Goal: Task Accomplishment & Management: Manage account settings

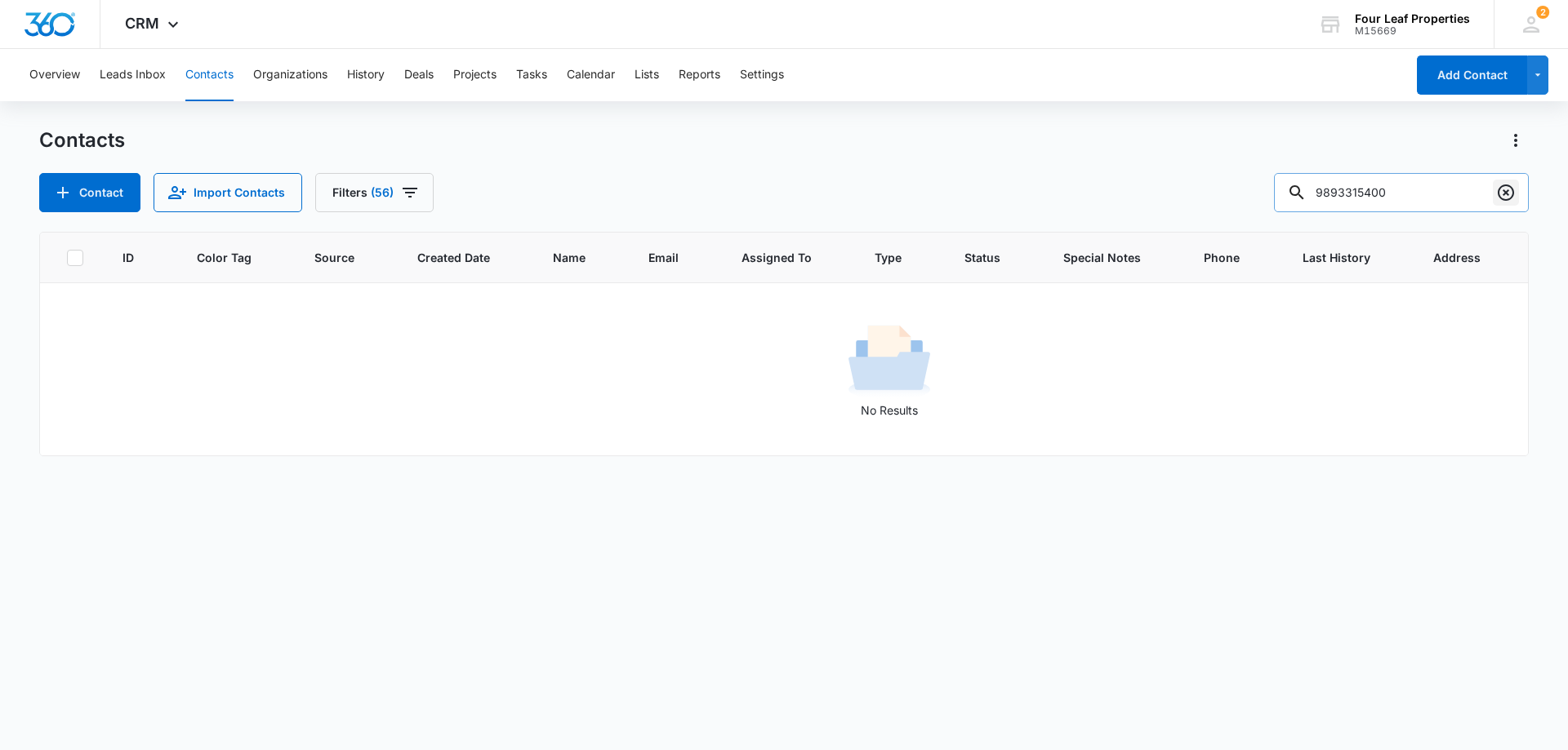
click at [1507, 193] on icon "Clear" at bounding box center [1506, 192] width 16 height 16
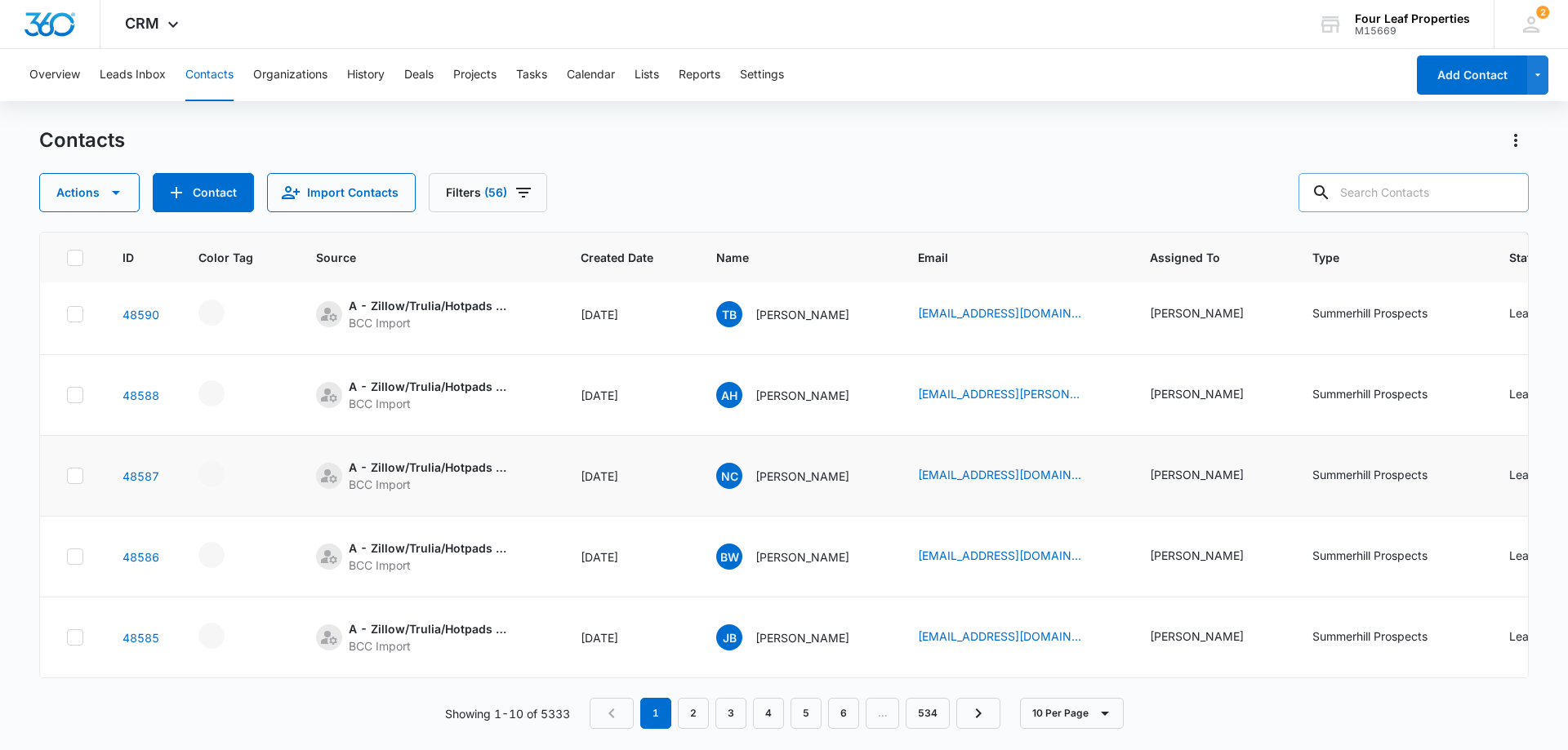
scroll to position [425, 0]
click at [699, 706] on link "2" at bounding box center [693, 714] width 31 height 31
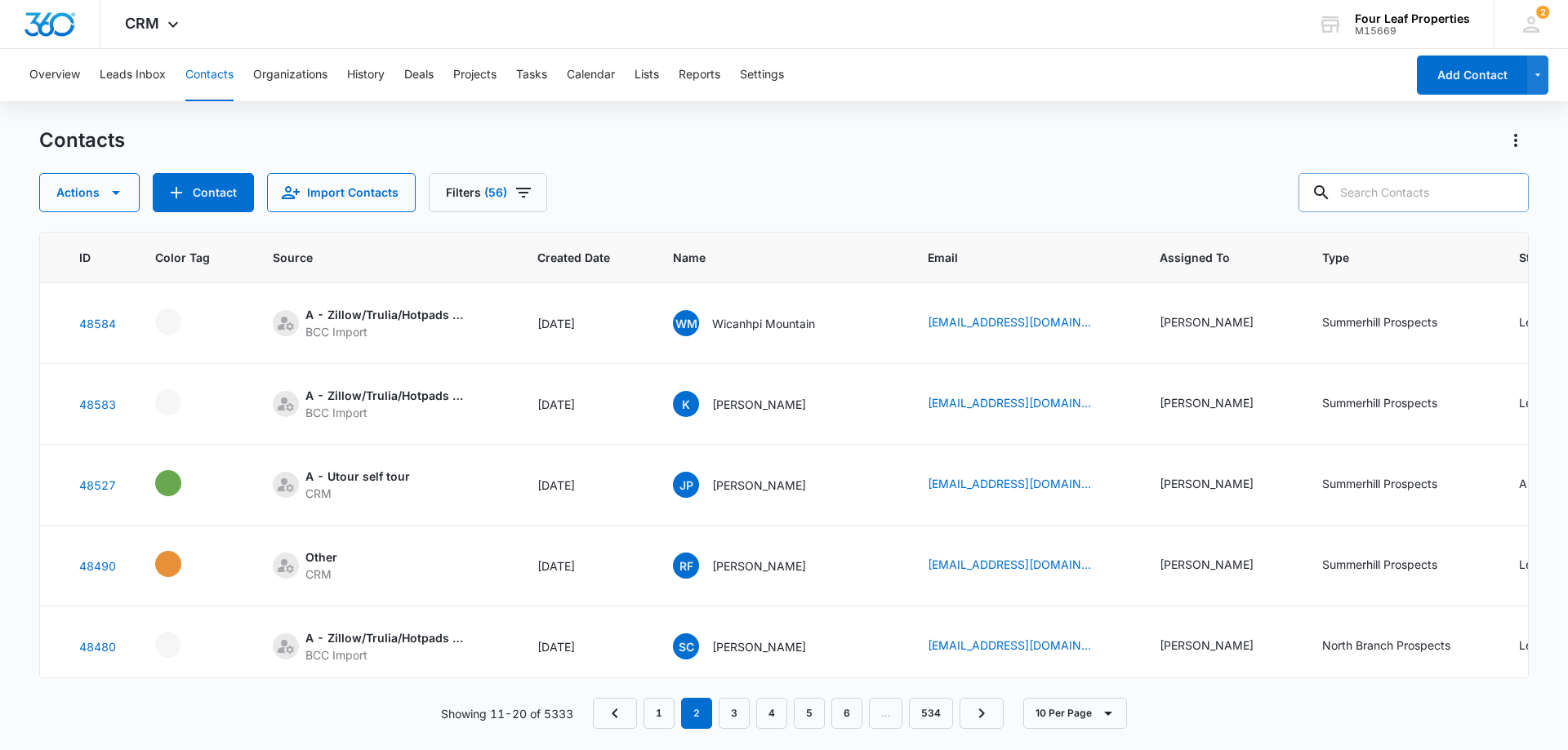
scroll to position [0, 0]
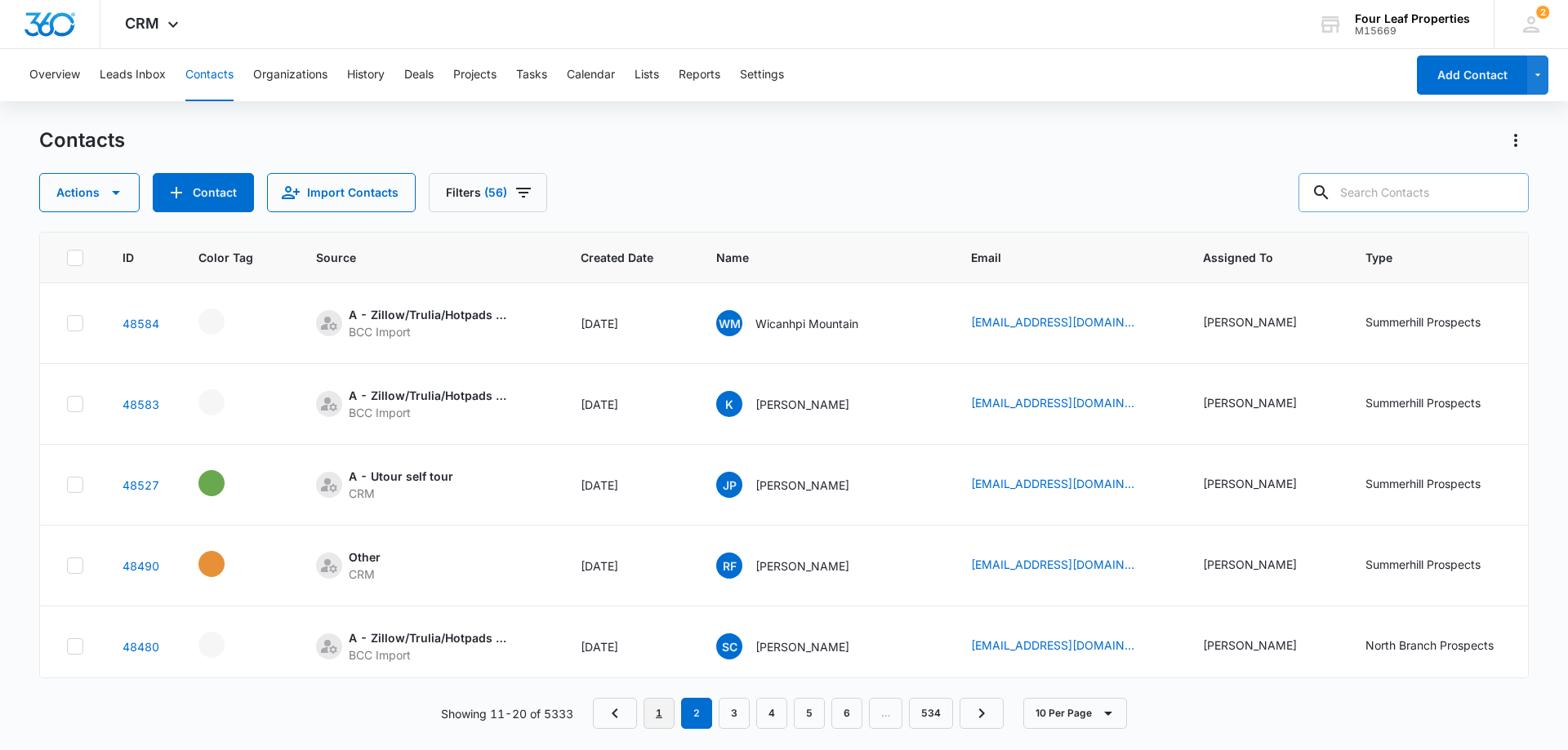
click at [667, 717] on link "1" at bounding box center [659, 714] width 31 height 31
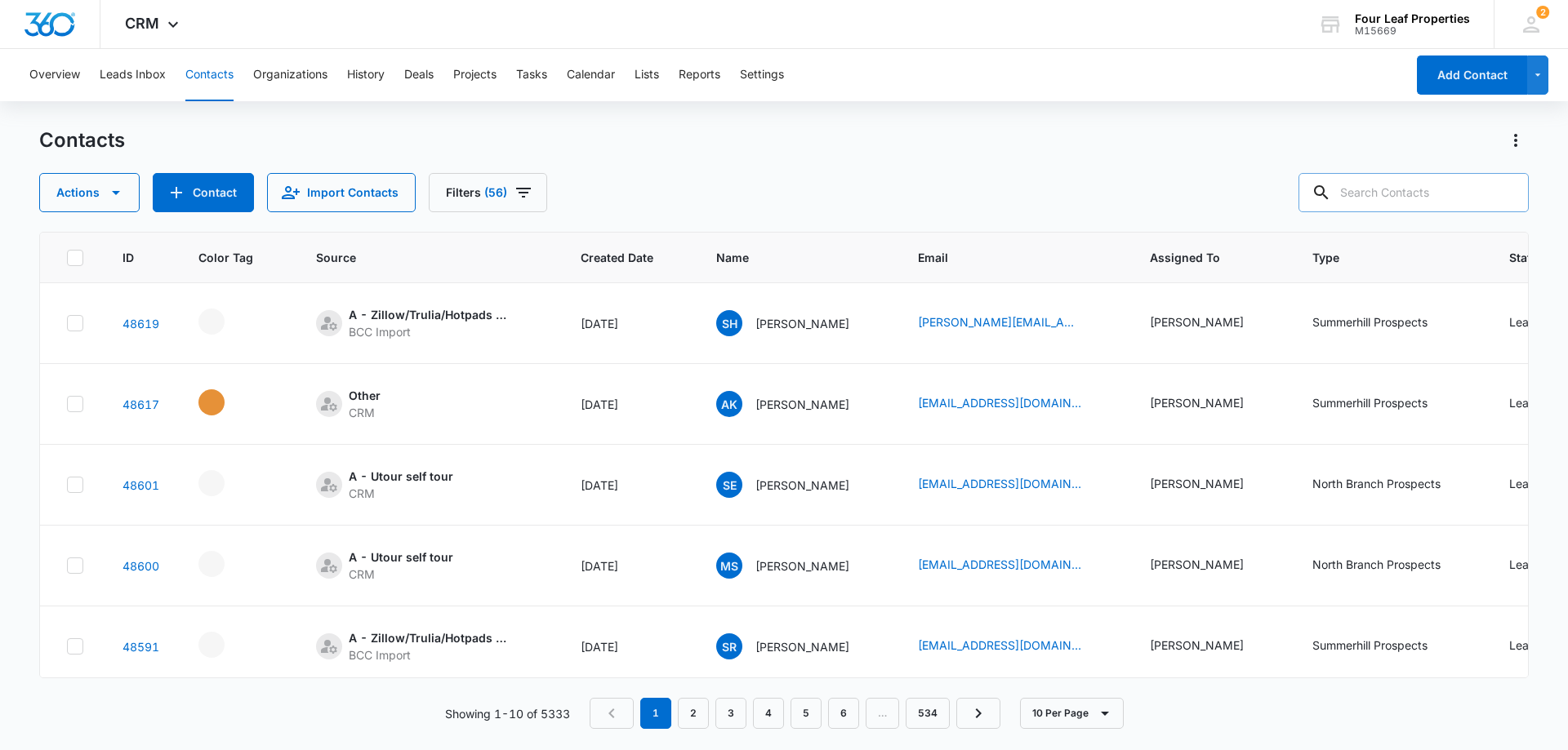
click at [1417, 188] on input "text" at bounding box center [1413, 192] width 230 height 39
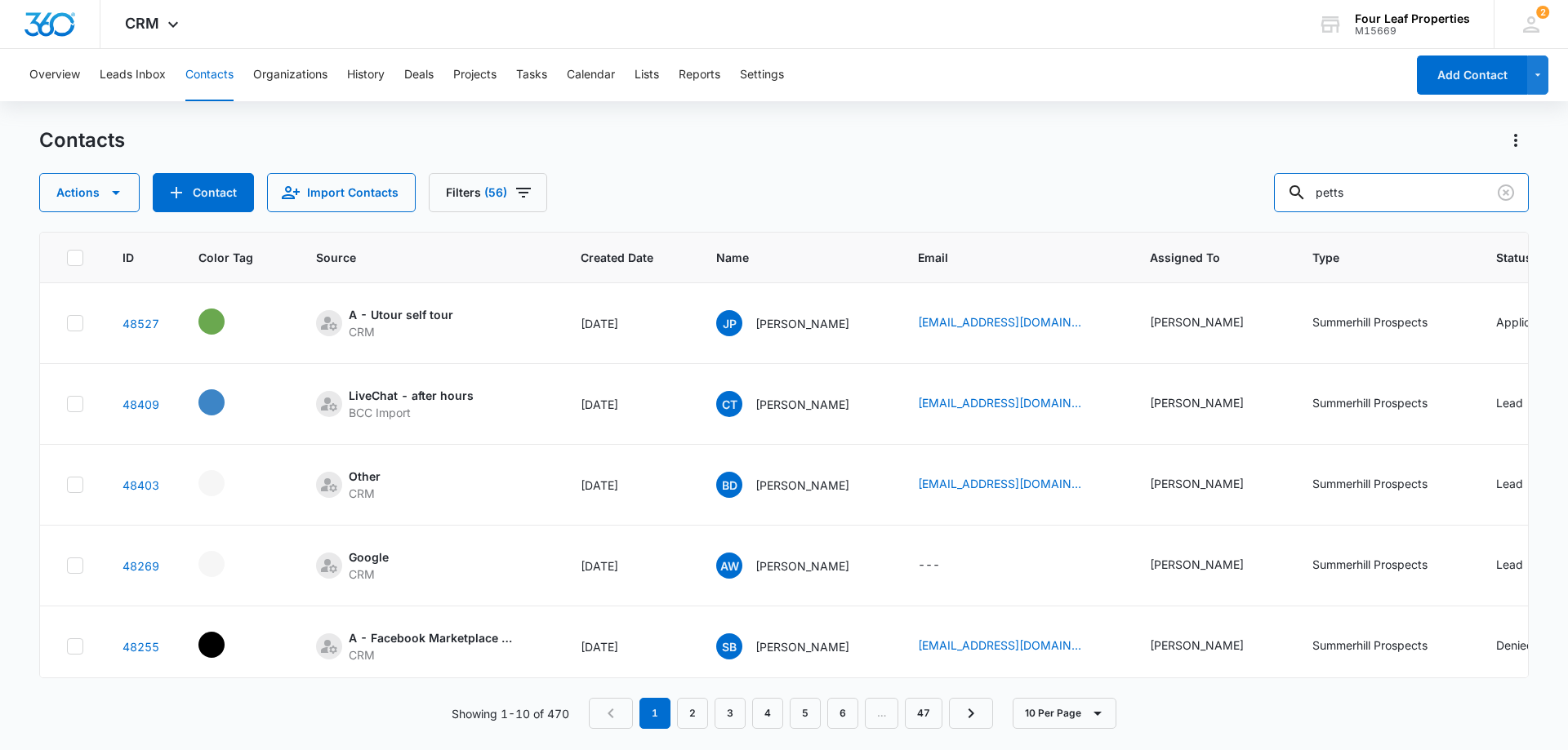
drag, startPoint x: 1409, startPoint y: 198, endPoint x: 928, endPoint y: 151, distance: 483.3
click at [928, 151] on div "Contacts Actions Contact Import Contacts Filters (56) petts" at bounding box center [784, 169] width 1490 height 84
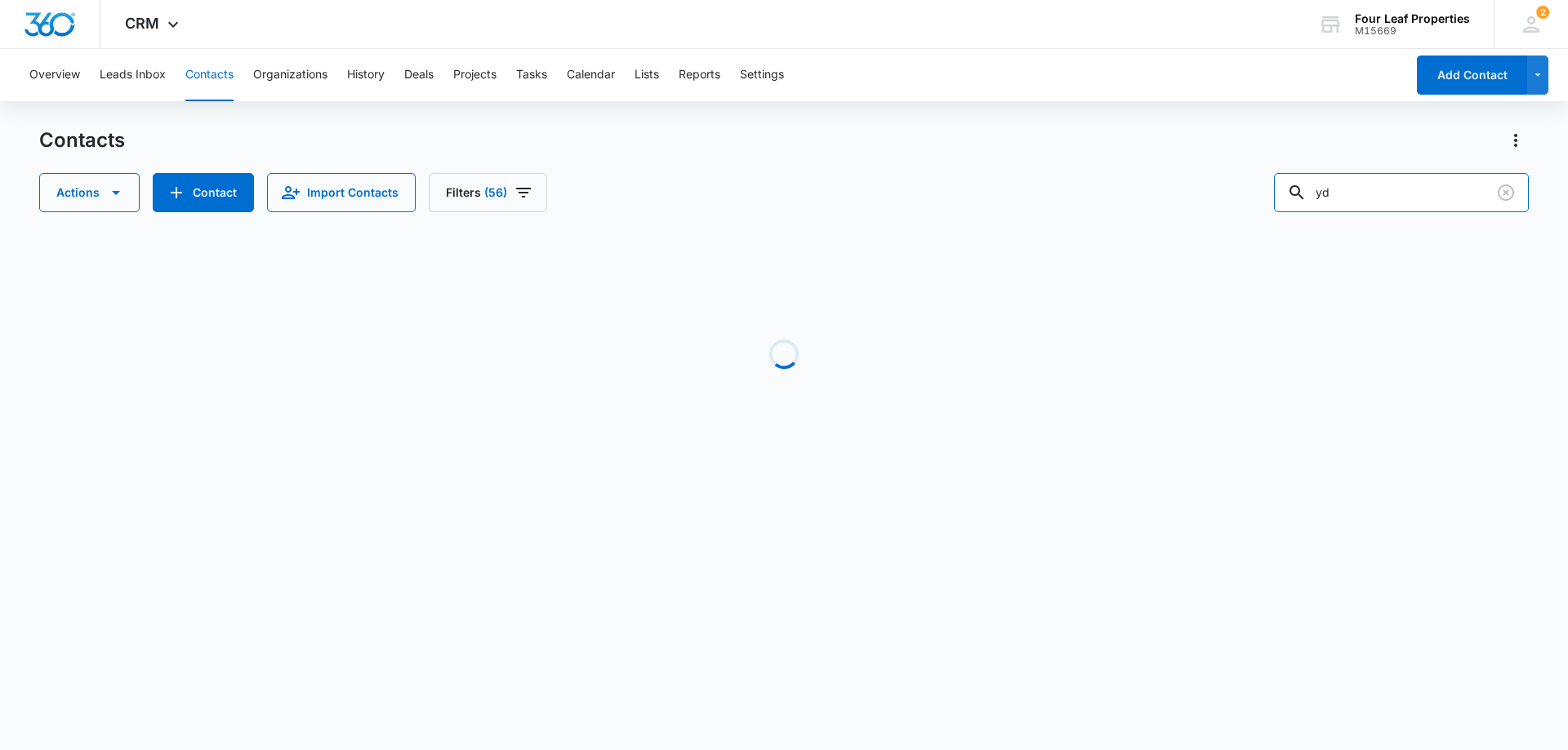
type input "y"
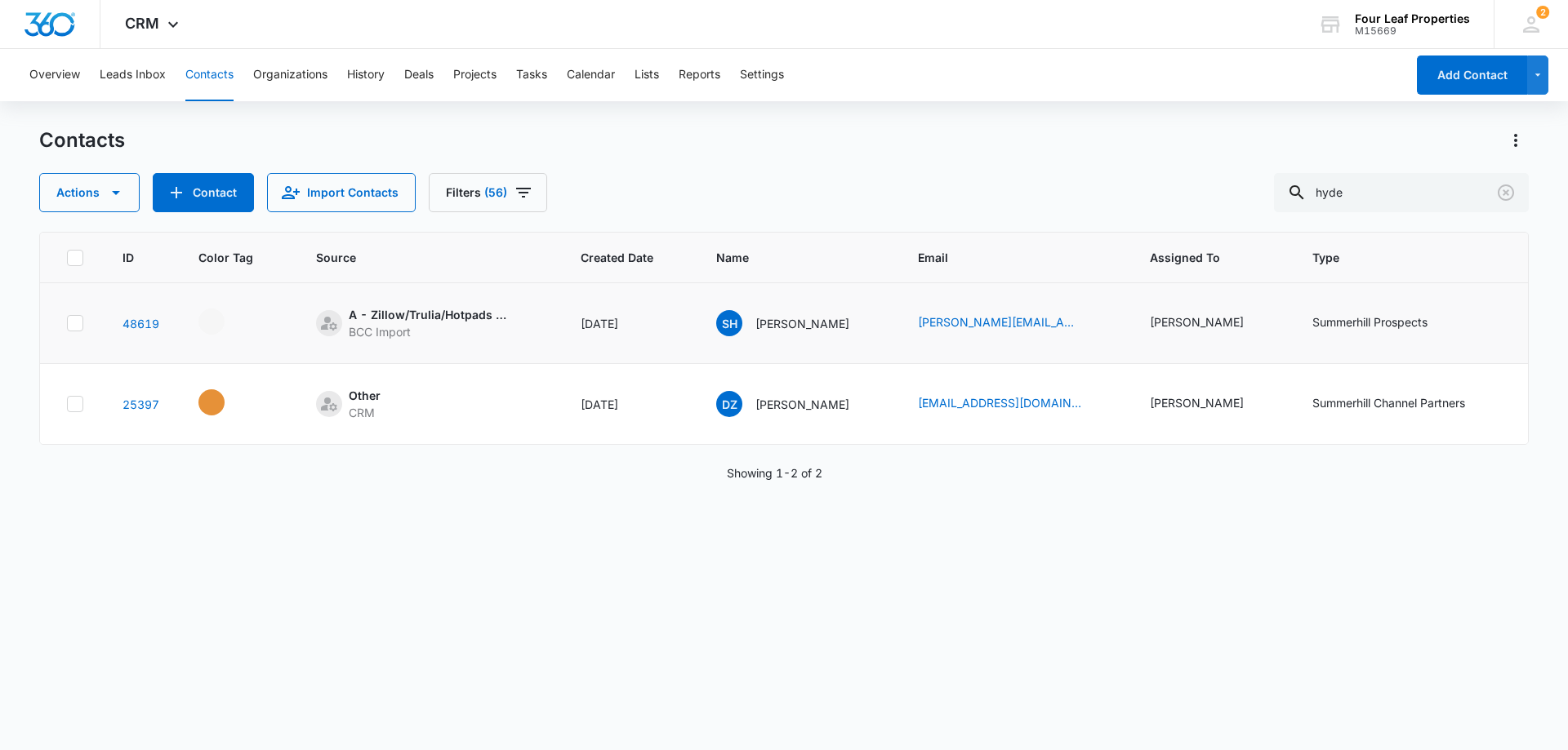
click at [799, 340] on td "SH [PERSON_NAME]" at bounding box center [798, 323] width 202 height 81
drag, startPoint x: 1405, startPoint y: 203, endPoint x: 954, endPoint y: 190, distance: 451.2
click at [978, 194] on div "Actions Contact Import Contacts Filters (56) [GEOGRAPHIC_DATA]" at bounding box center [784, 192] width 1490 height 39
type input "lees"
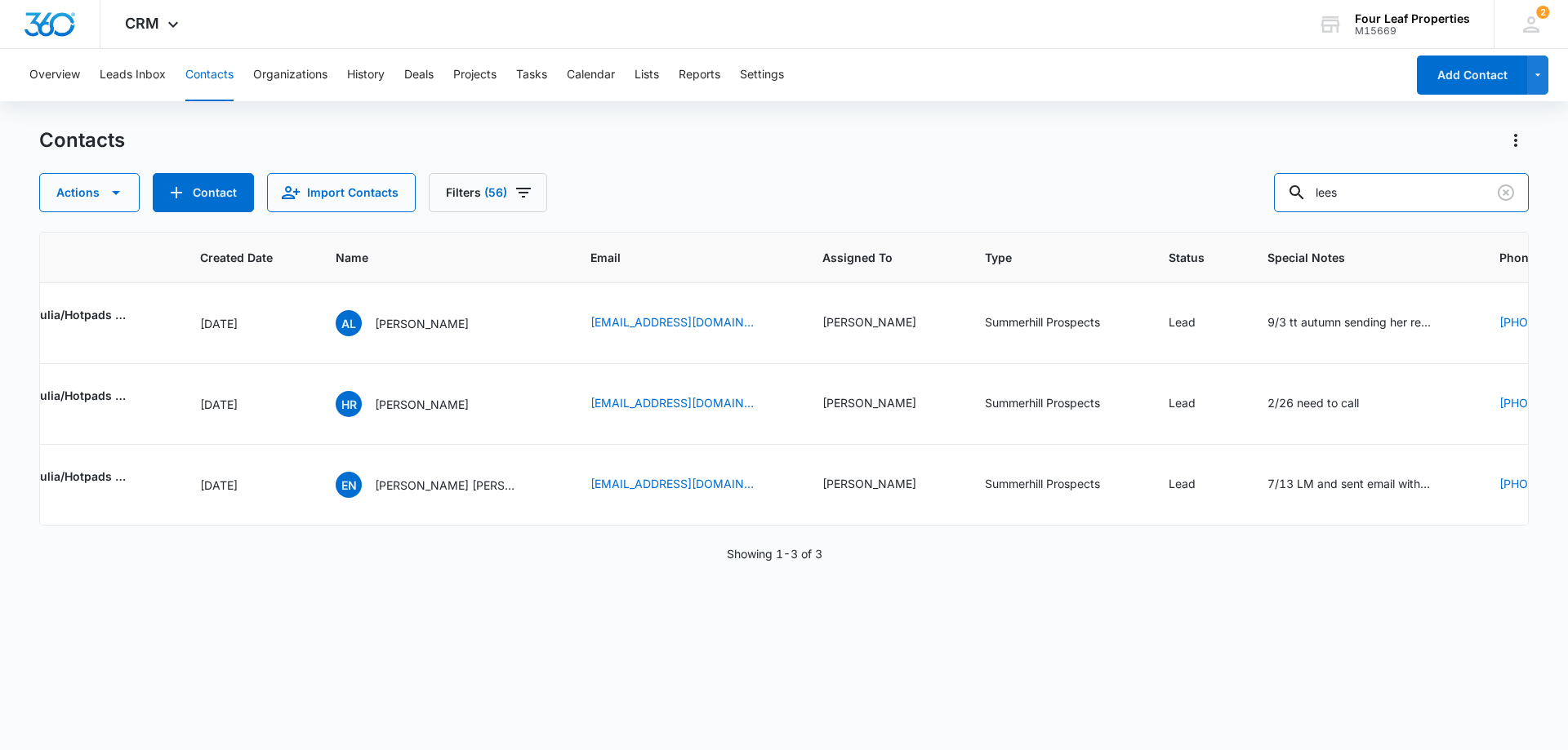
scroll to position [0, 392]
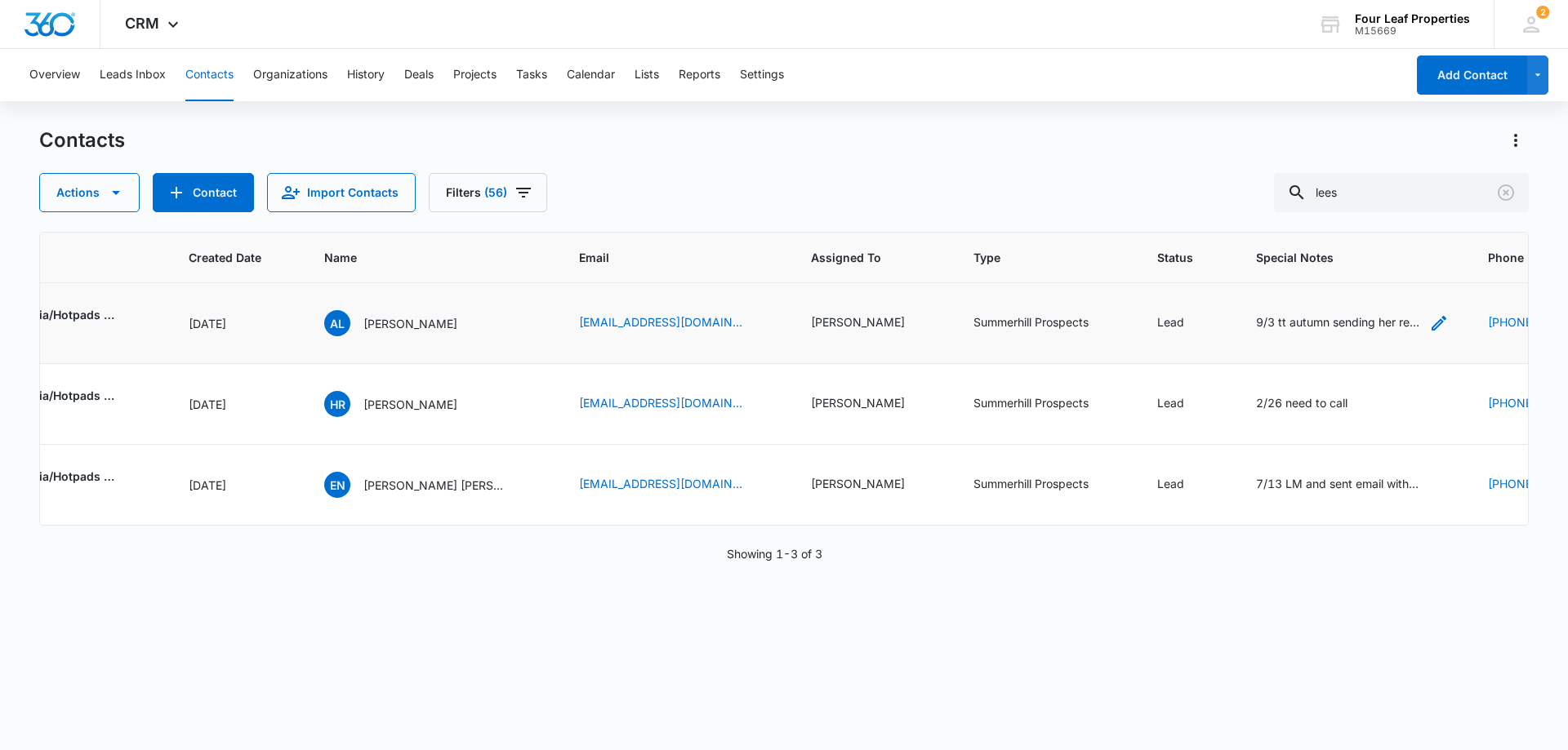
click at [1429, 316] on icon "Special Notes - 9/3 tt autumn sending her rental application-as 8/26 tt autumn …" at bounding box center [1439, 323] width 20 height 20
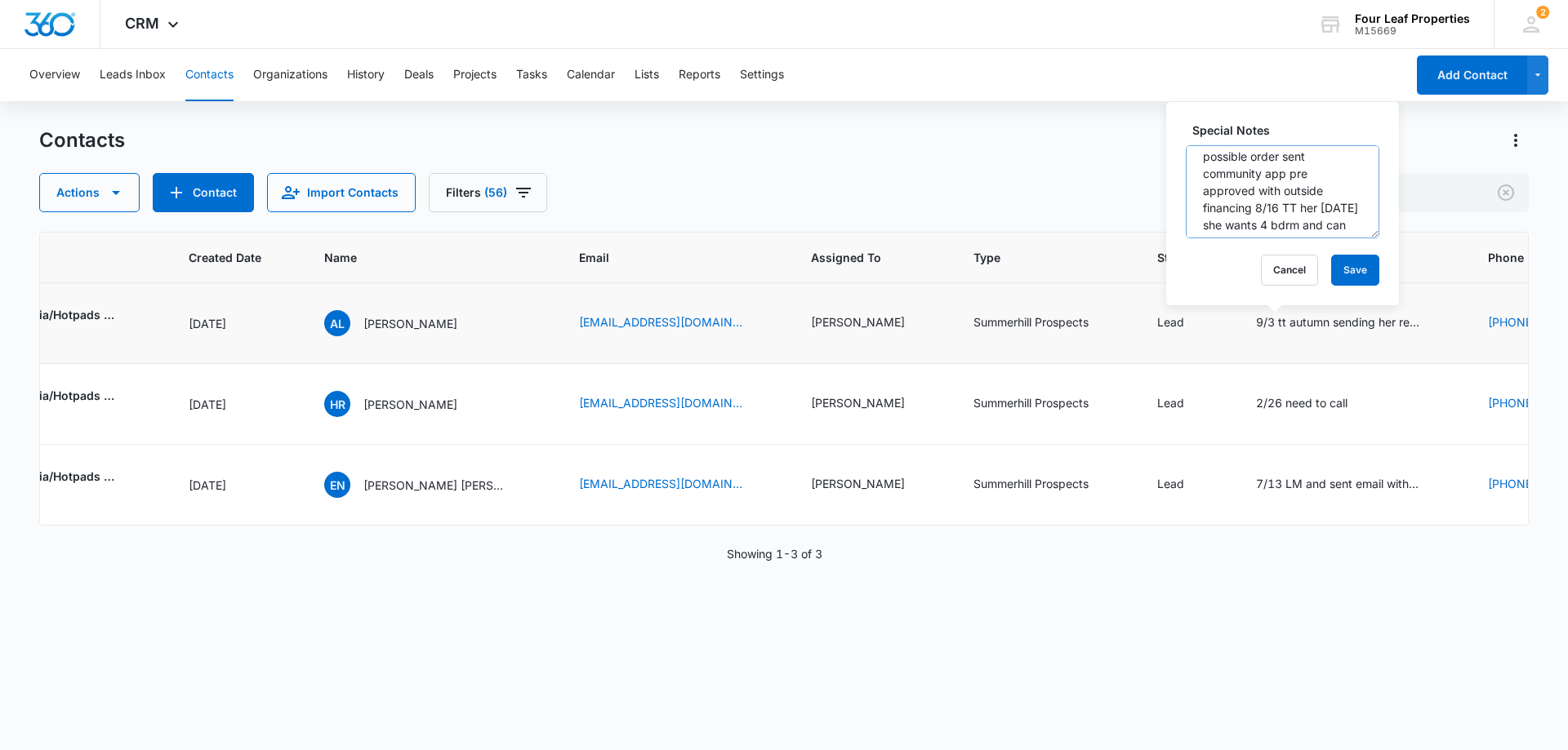
scroll to position [154, 0]
click at [1333, 265] on button "Save" at bounding box center [1355, 270] width 48 height 31
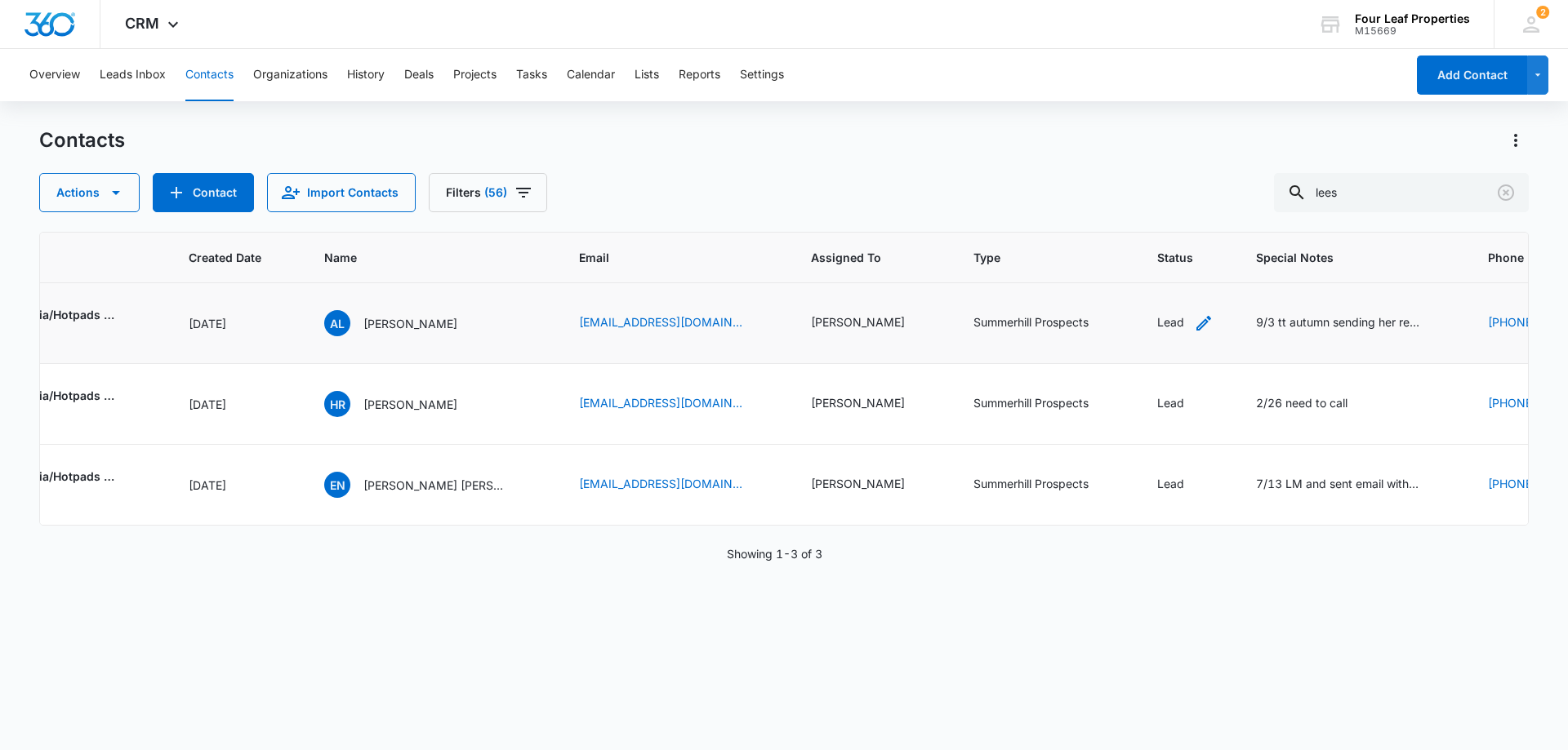
click at [1194, 321] on icon "Status - Lead - Select to Edit Field" at bounding box center [1204, 323] width 20 height 20
click at [1145, 222] on div at bounding box center [1153, 218] width 26 height 26
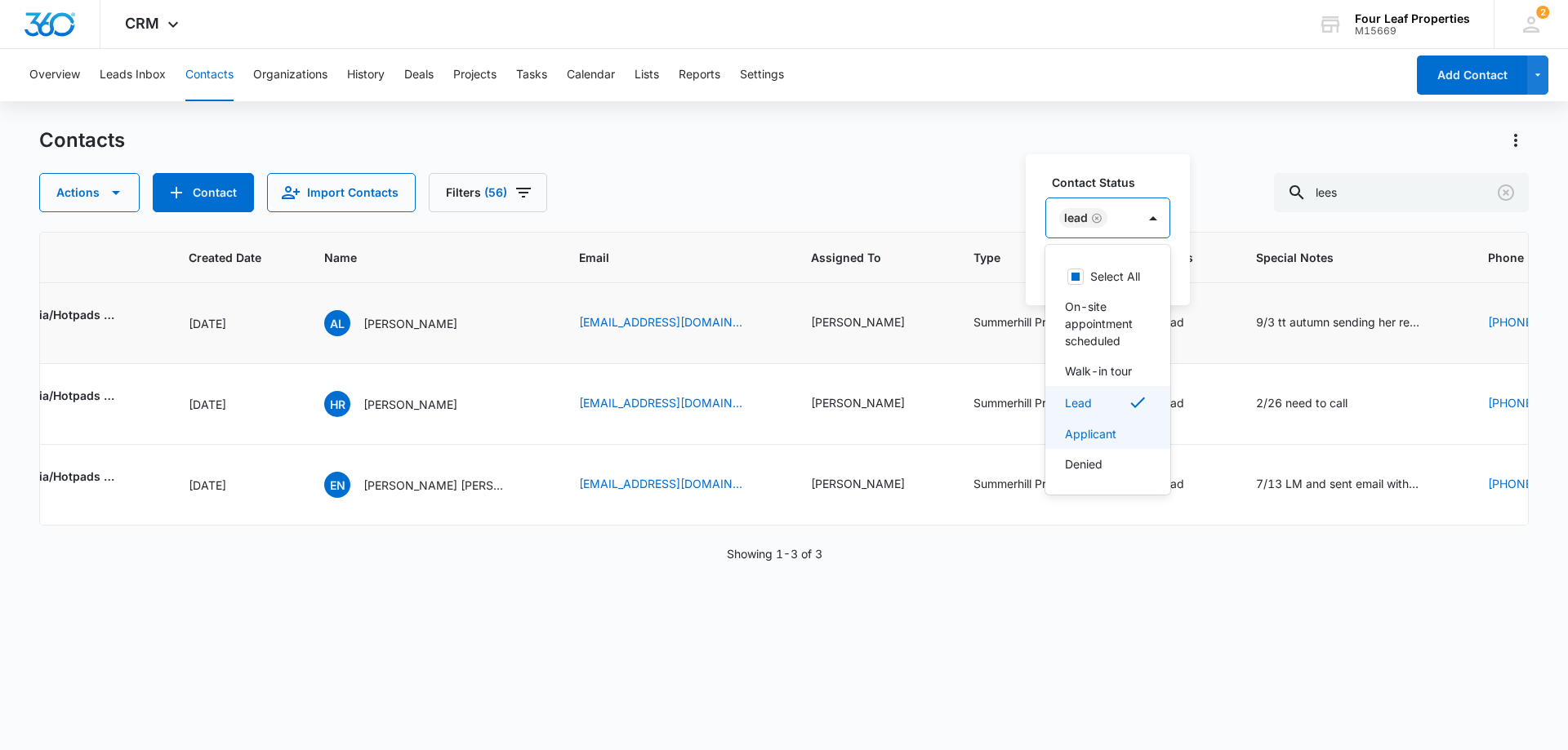
click at [1118, 442] on div "Applicant" at bounding box center [1106, 433] width 83 height 17
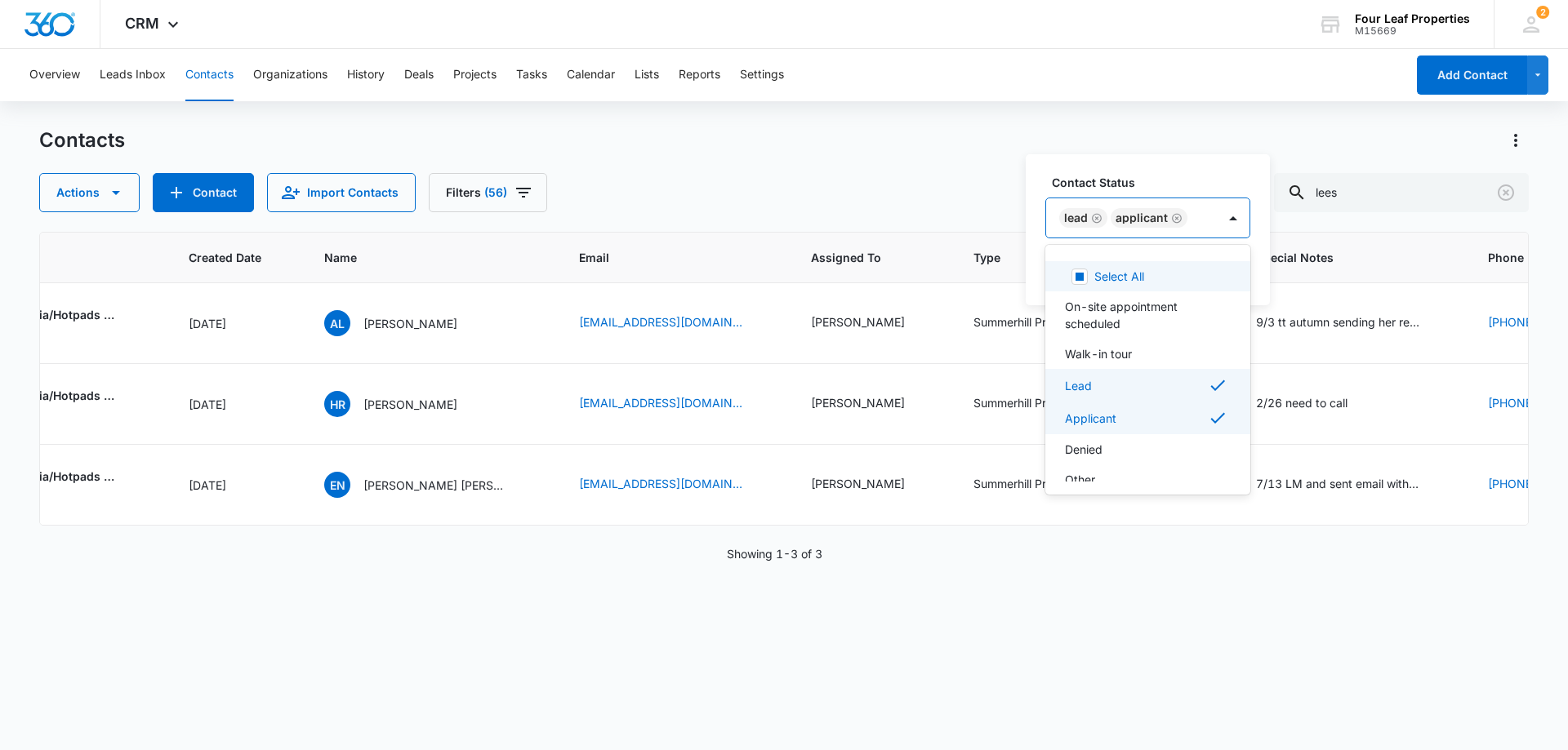
click at [1006, 198] on div "Actions Contact Import Contacts Filters (56) lees" at bounding box center [784, 192] width 1490 height 39
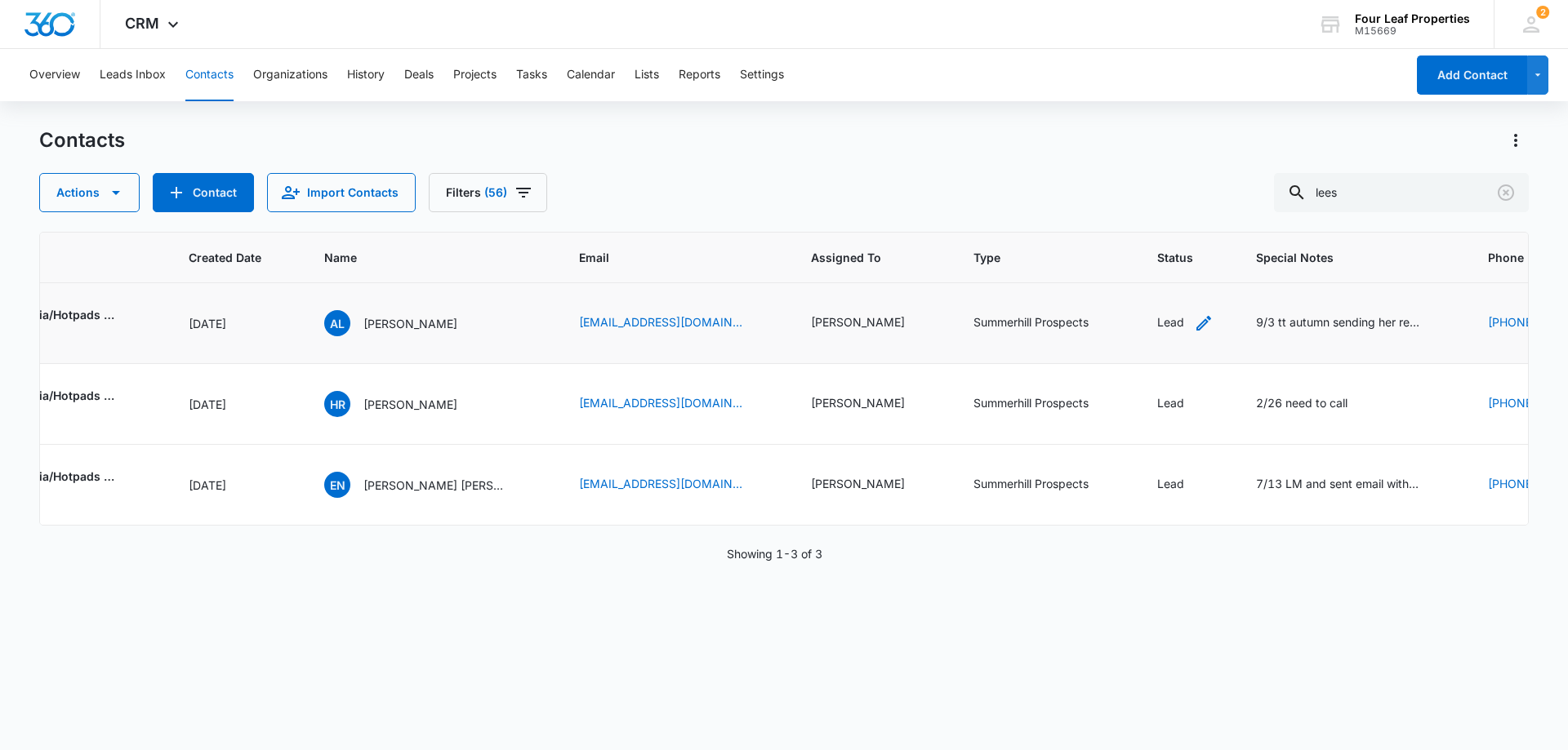
click at [1157, 328] on div "Lead" at bounding box center [1186, 323] width 56 height 20
click at [1196, 267] on button "Save" at bounding box center [1186, 270] width 48 height 31
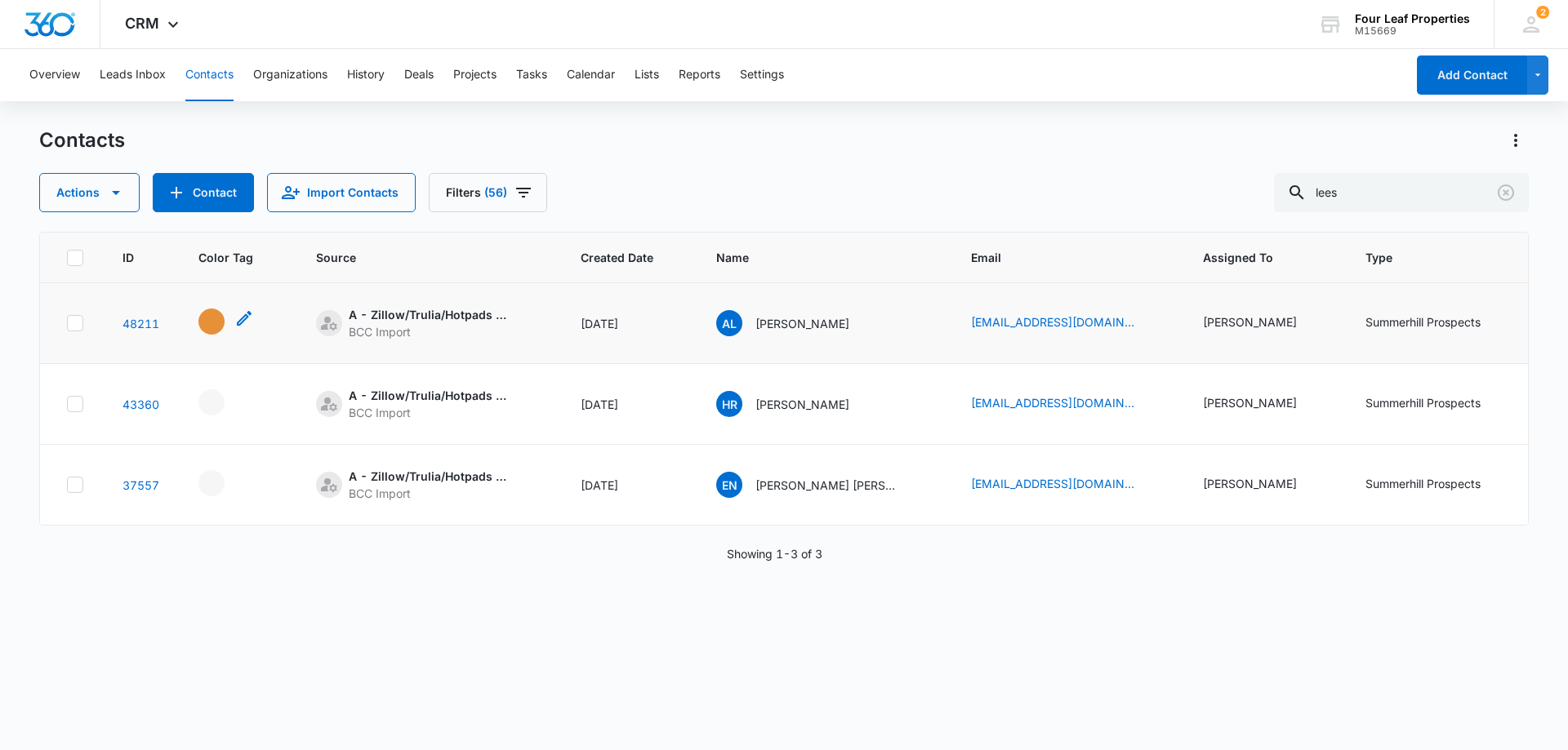
click at [219, 332] on div "- - Select to Edit Field" at bounding box center [211, 321] width 26 height 26
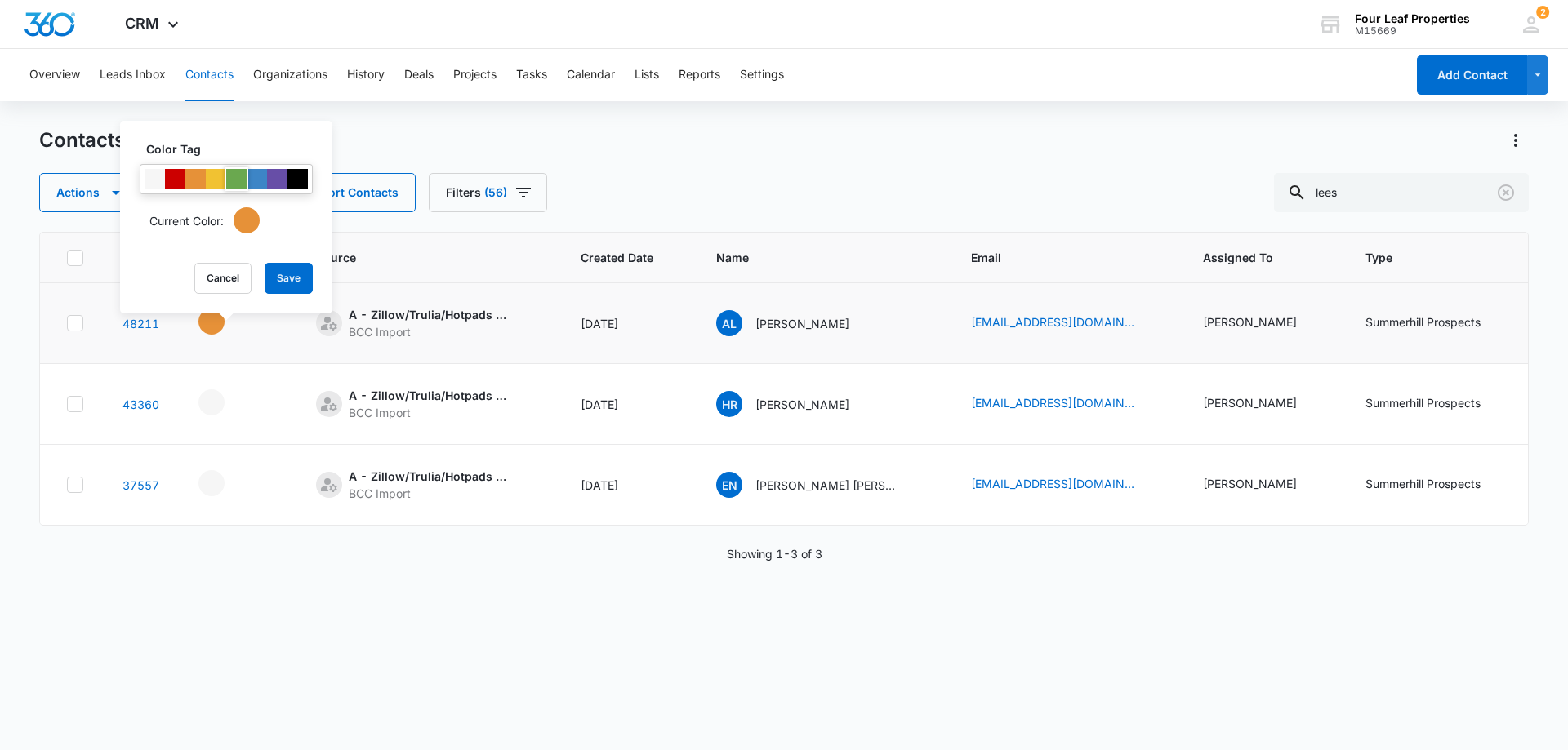
click at [234, 180] on div at bounding box center [236, 179] width 20 height 20
click at [273, 262] on div "Color Tag Current Color: Cancel Save" at bounding box center [226, 217] width 213 height 192
click at [283, 271] on button "Save" at bounding box center [288, 278] width 48 height 31
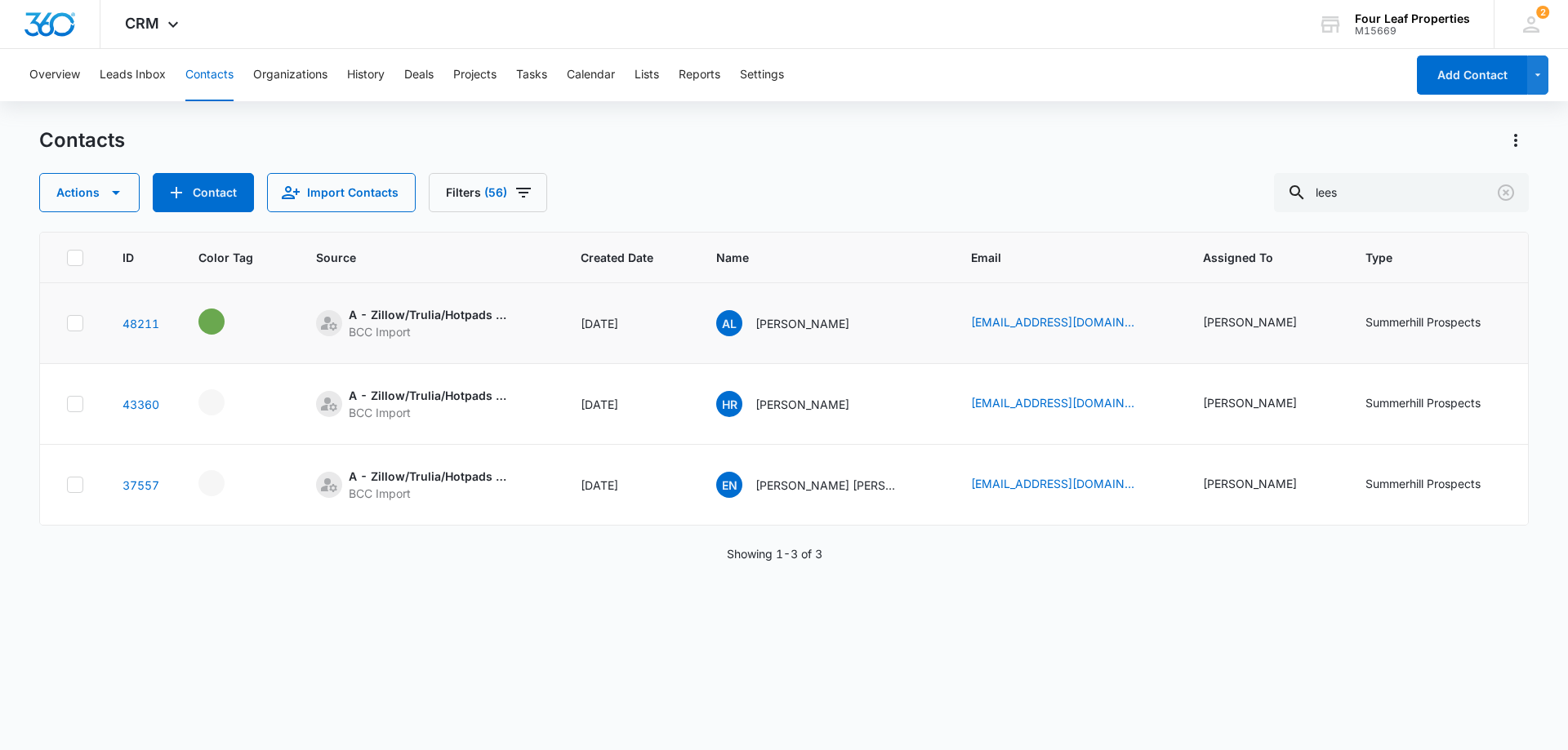
drag, startPoint x: 789, startPoint y: 540, endPoint x: 890, endPoint y: 537, distance: 101.0
click at [890, 537] on div "ID Color Tag Source Created Date Name Email Assigned To Type Status Special Not…" at bounding box center [784, 479] width 1490 height 497
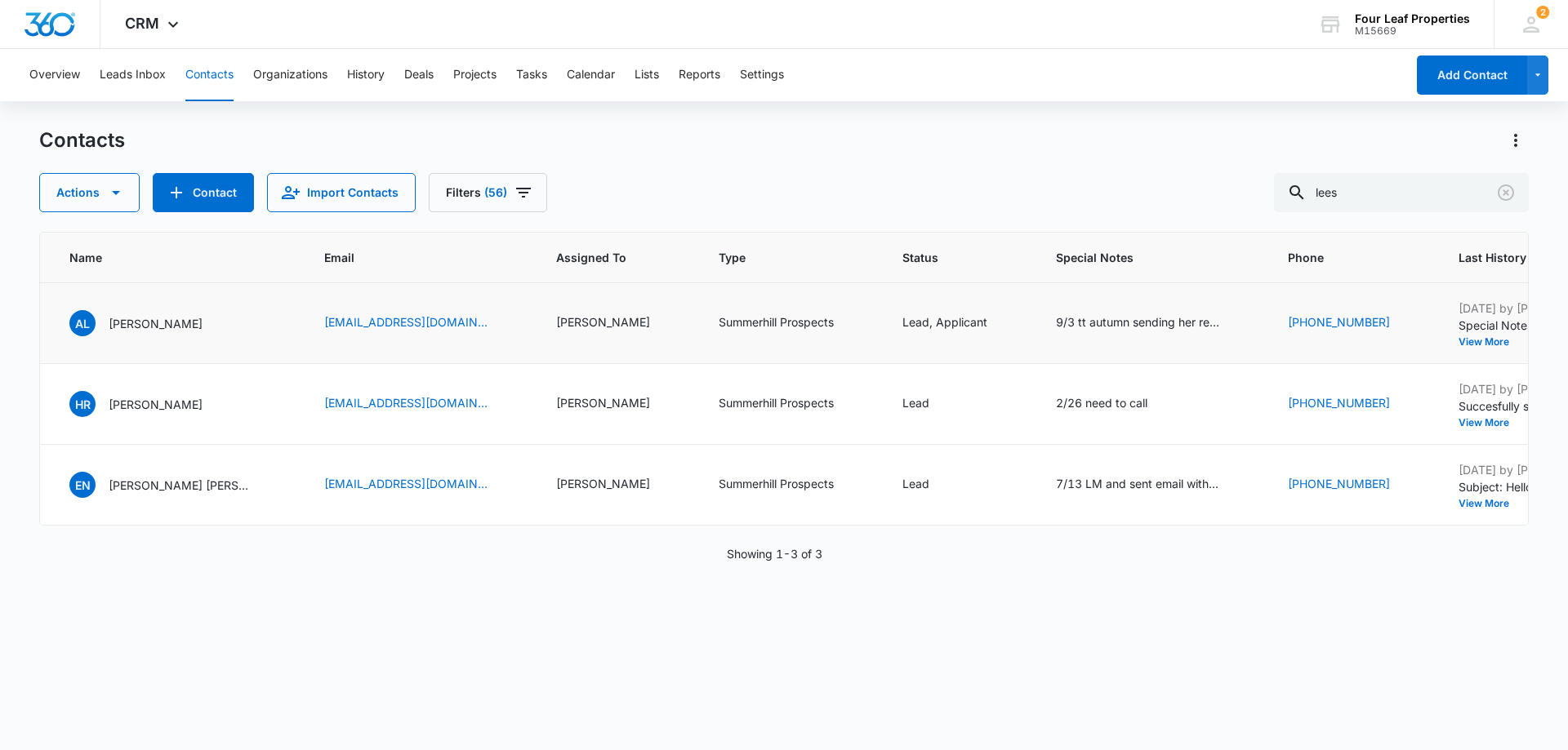
scroll to position [0, 660]
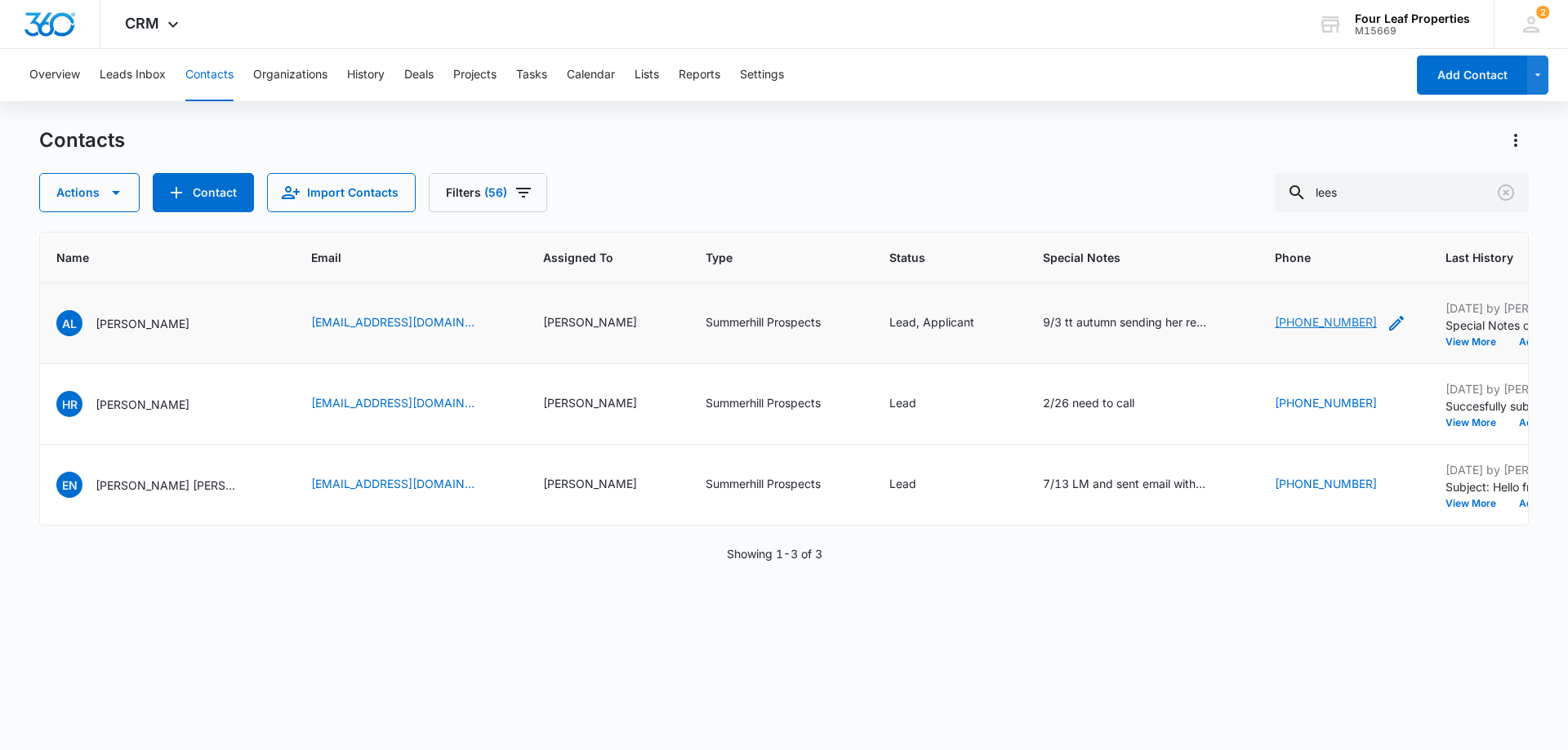
click at [1275, 323] on link "[PHONE_NUMBER]" at bounding box center [1325, 321] width 102 height 17
click at [1368, 197] on input "lees" at bounding box center [1401, 192] width 254 height 39
